Goal: Task Accomplishment & Management: Manage account settings

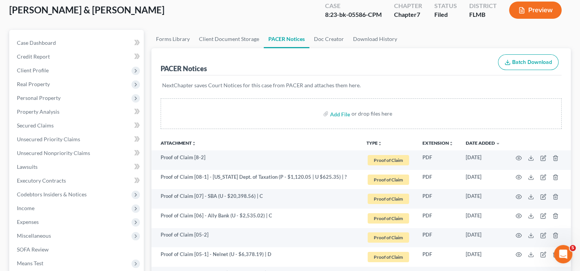
scroll to position [64, 0]
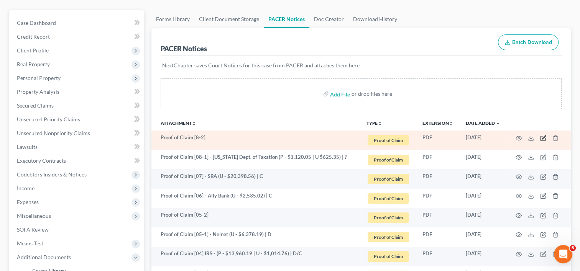
click at [543, 140] on icon "button" at bounding box center [542, 138] width 5 height 5
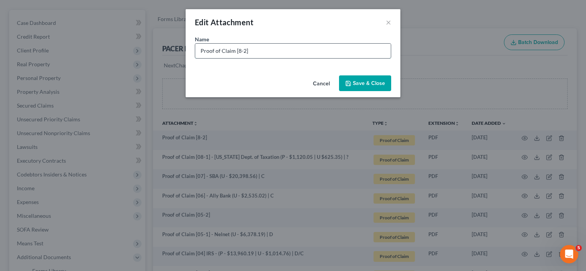
click at [236, 49] on input "Proof of Claim [8-2]" at bounding box center [292, 51] width 195 height 15
type input "Proof of Claim [08-2]"
click at [361, 80] on span "Save & Close" at bounding box center [369, 83] width 32 height 7
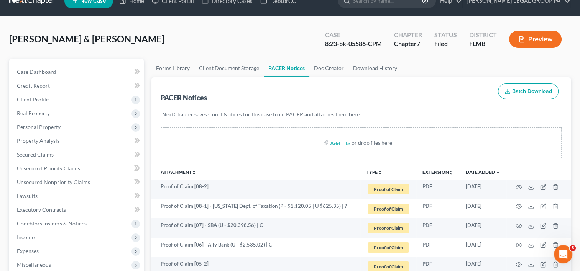
scroll to position [0, 0]
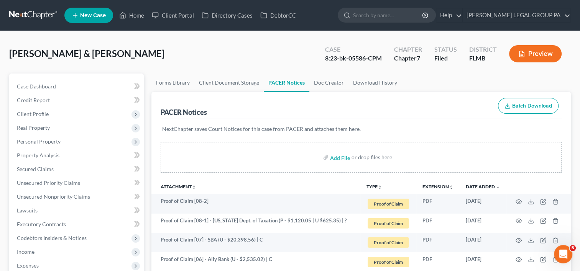
click at [31, 15] on link at bounding box center [33, 15] width 49 height 14
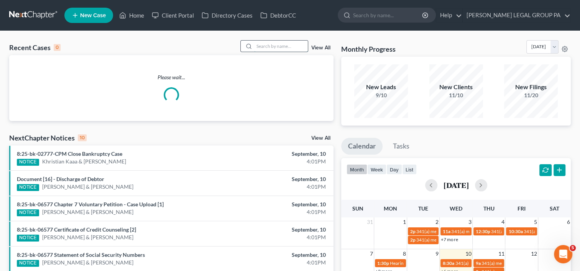
click at [281, 43] on input "search" at bounding box center [281, 46] width 54 height 11
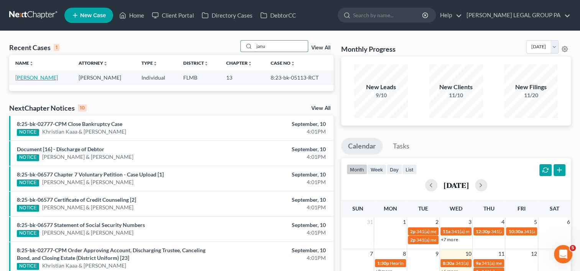
type input "janu"
click at [33, 77] on link "[PERSON_NAME]" at bounding box center [36, 77] width 43 height 7
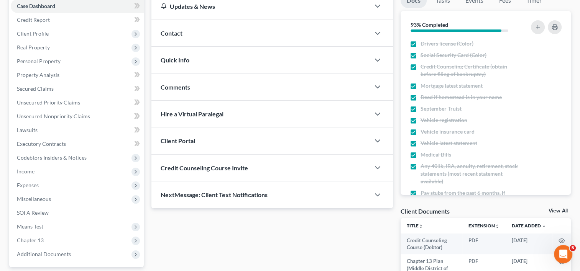
scroll to position [160, 0]
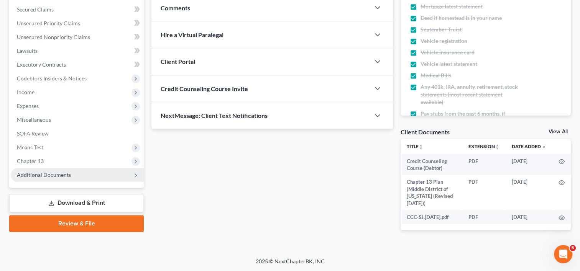
click at [85, 176] on span "Additional Documents" at bounding box center [77, 175] width 133 height 14
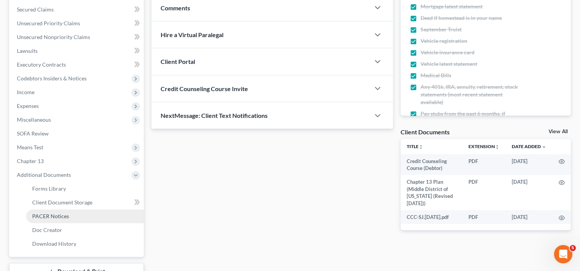
click at [64, 213] on span "PACER Notices" at bounding box center [50, 216] width 37 height 7
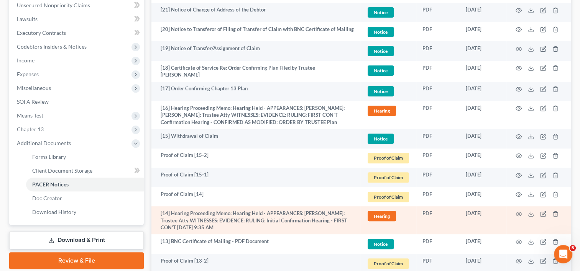
scroll to position [128, 0]
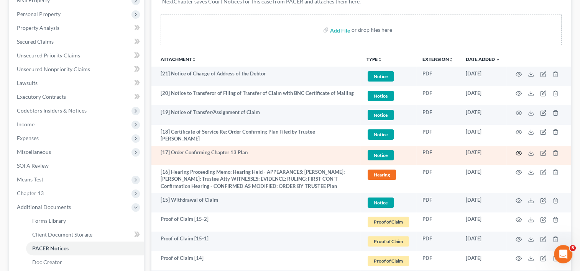
click at [517, 150] on icon "button" at bounding box center [519, 153] width 6 height 6
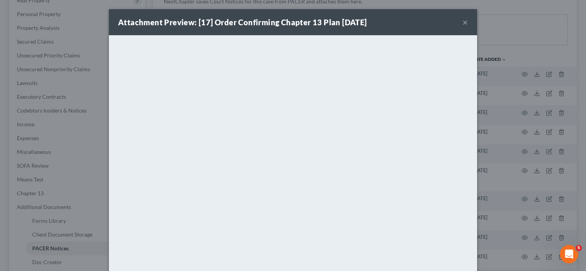
click at [464, 21] on button "×" at bounding box center [464, 22] width 5 height 9
